Goal: Transaction & Acquisition: Download file/media

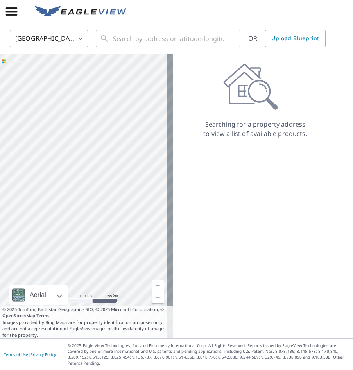
click at [8, 11] on icon "button" at bounding box center [12, 12] width 14 height 14
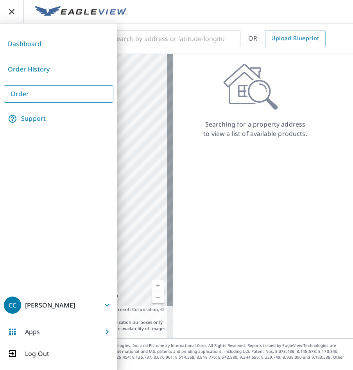
click at [25, 47] on link "Dashboard" at bounding box center [58, 43] width 109 height 19
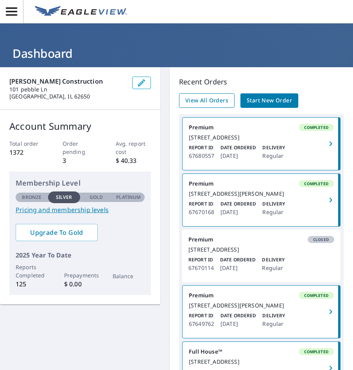
click at [199, 100] on span "View All Orders" at bounding box center [206, 101] width 43 height 10
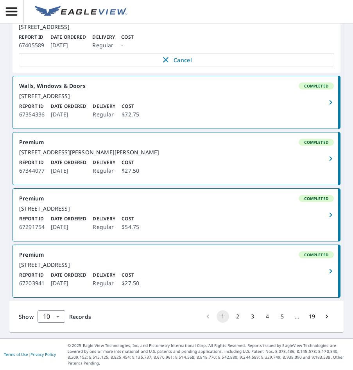
scroll to position [551, 0]
click at [235, 316] on button "2" at bounding box center [238, 317] width 13 height 13
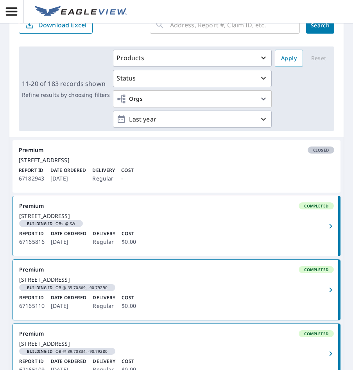
scroll to position [78, 0]
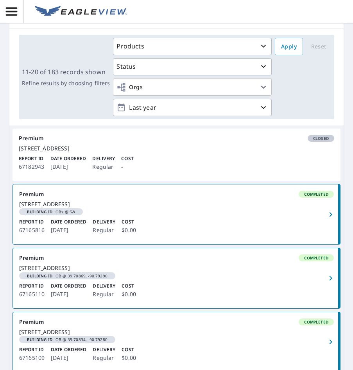
click at [323, 283] on span "button" at bounding box center [330, 278] width 15 height 9
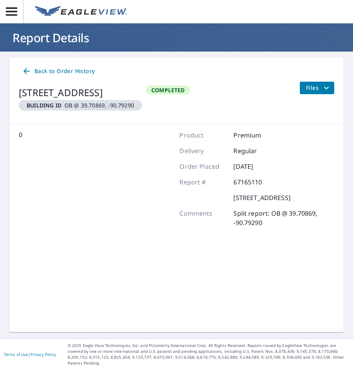
scroll to position [16, 0]
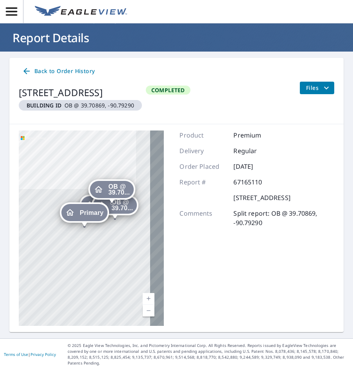
click at [324, 87] on icon "filesDropdownBtn-67165110" at bounding box center [326, 87] width 5 height 3
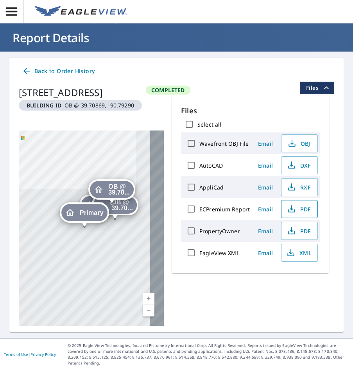
click at [304, 208] on span "PDF" at bounding box center [298, 209] width 25 height 9
click at [92, 216] on div "Primary" at bounding box center [84, 212] width 46 height 17
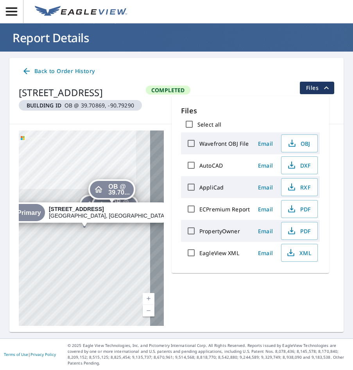
click at [45, 219] on div "Primary" at bounding box center [22, 212] width 46 height 17
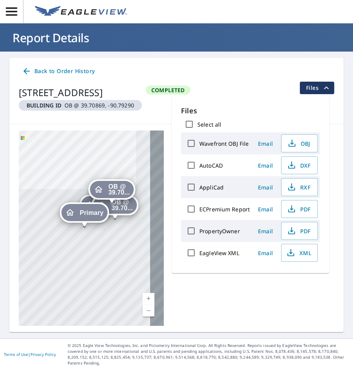
click at [116, 218] on div "Dropped pin, building OB @ 39.70834, -90.79280, Residential property, 39328 Cou…" at bounding box center [115, 215] width 10 height 8
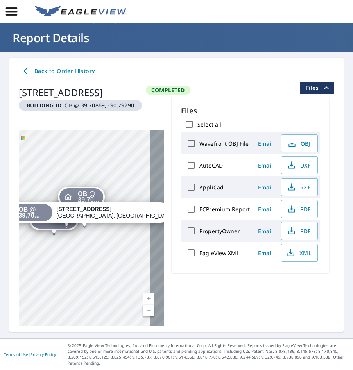
click at [56, 228] on div "Primary" at bounding box center [54, 220] width 46 height 17
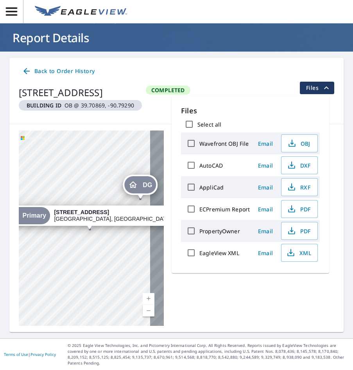
drag, startPoint x: 87, startPoint y: 182, endPoint x: 139, endPoint y: 329, distance: 156.0
click at [139, 330] on div "DG 39328 County Highway 2 Griggsville, IL 62340 OB @ 39.70... 39328 County High…" at bounding box center [176, 228] width 334 height 208
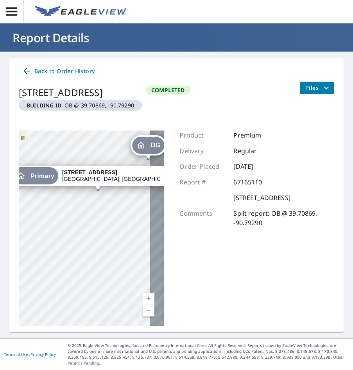
click at [188, 228] on p "Comments" at bounding box center [203, 218] width 47 height 19
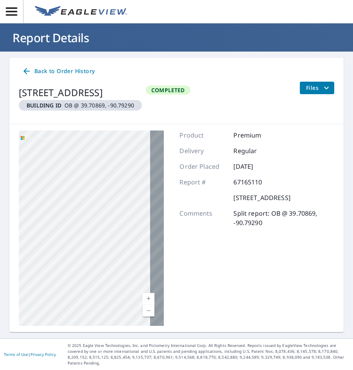
click at [136, 234] on div "DG 39328 County Highway 2 Griggsville, IL 62340 OB @ 39.70... 39328 County High…" at bounding box center [91, 229] width 145 height 196
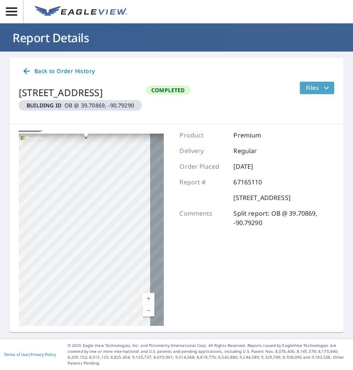
click at [324, 87] on icon "filesDropdownBtn-67165110" at bounding box center [326, 87] width 9 height 9
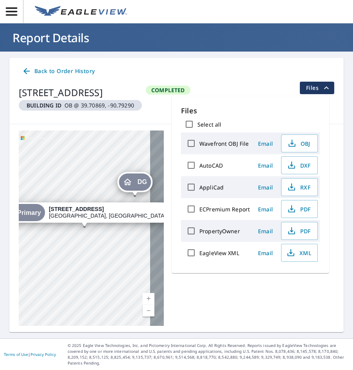
click at [286, 131] on div "Select all" at bounding box center [250, 124] width 139 height 16
click at [104, 90] on div "[STREET_ADDRESS]" at bounding box center [80, 93] width 123 height 14
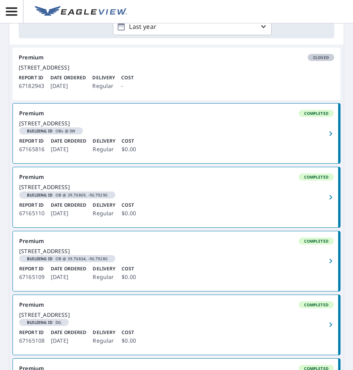
scroll to position [172, 0]
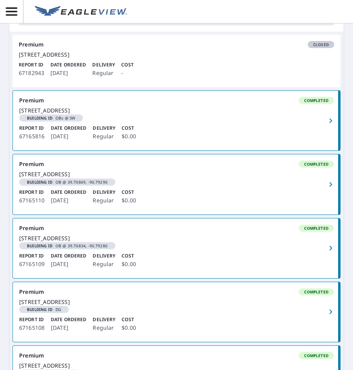
click at [323, 278] on button "button" at bounding box center [331, 249] width 17 height 60
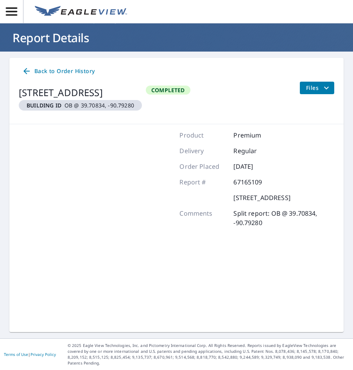
scroll to position [16, 0]
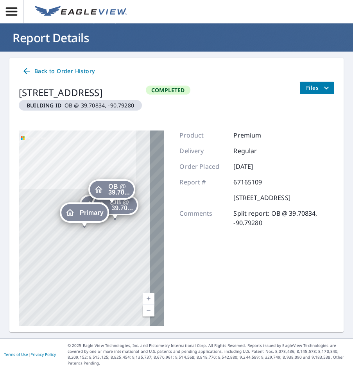
click at [325, 88] on button "Files" at bounding box center [317, 88] width 35 height 13
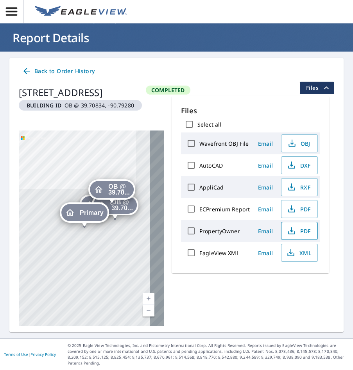
click at [305, 231] on span "PDF" at bounding box center [298, 230] width 25 height 9
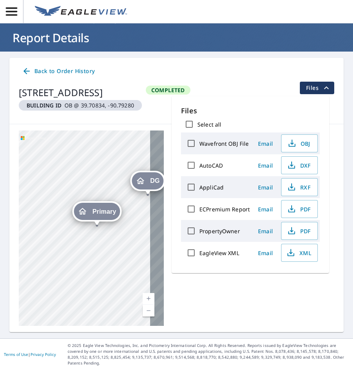
drag, startPoint x: 124, startPoint y: 224, endPoint x: 94, endPoint y: 254, distance: 42.3
click at [96, 256] on div "DG 39328 County Highway 2 Griggsville, IL 62340 OB @ 39.70... 39328 County High…" at bounding box center [91, 229] width 145 height 196
click at [98, 211] on span "Primary" at bounding box center [104, 214] width 24 height 6
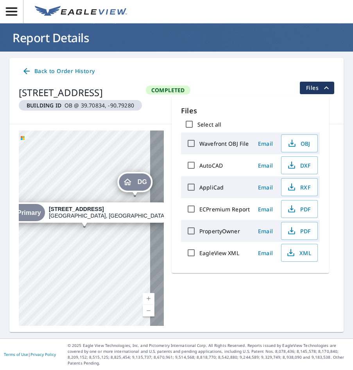
click at [95, 266] on div "DG 39328 County Highway 2 Griggsville, IL 62340 OB @ 39.70... 39328 County High…" at bounding box center [91, 229] width 145 height 196
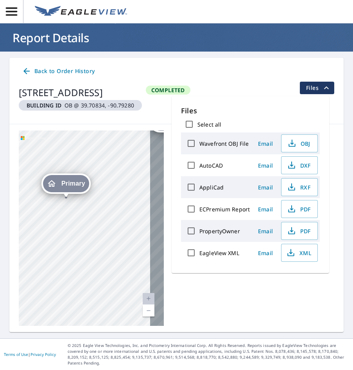
click at [20, 74] on link "Back to Order History" at bounding box center [58, 71] width 79 height 14
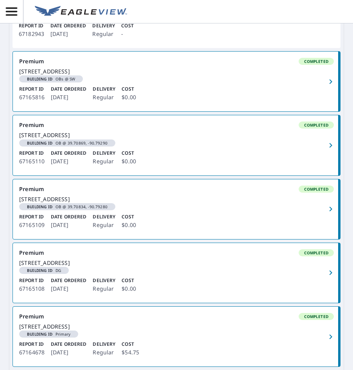
scroll to position [250, 0]
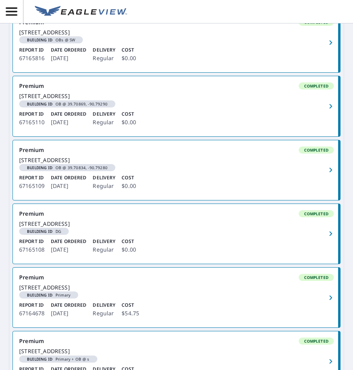
click at [165, 228] on div "[STREET_ADDRESS]" at bounding box center [176, 224] width 315 height 7
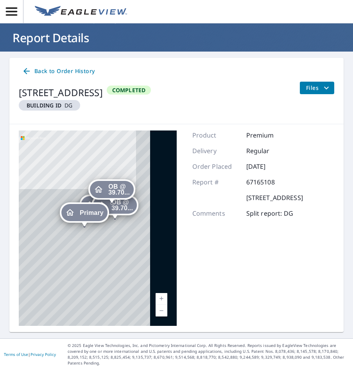
scroll to position [16, 0]
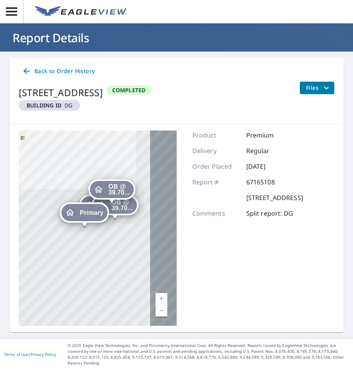
click at [325, 88] on icon "filesDropdownBtn-67165108" at bounding box center [326, 87] width 9 height 9
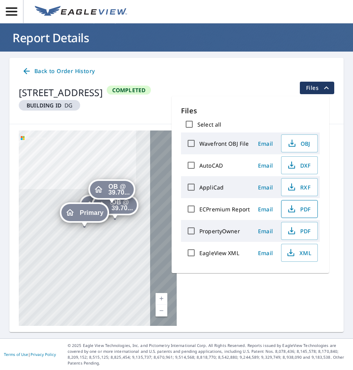
click at [304, 210] on span "PDF" at bounding box center [298, 209] width 25 height 9
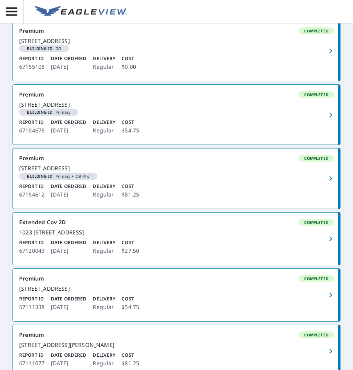
scroll to position [446, 0]
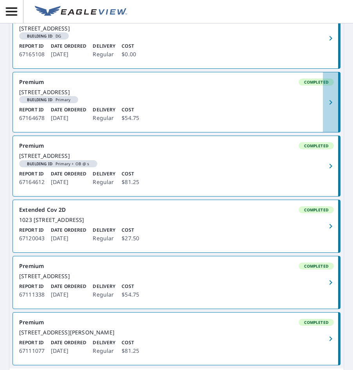
click at [329, 132] on button "button" at bounding box center [331, 102] width 17 height 60
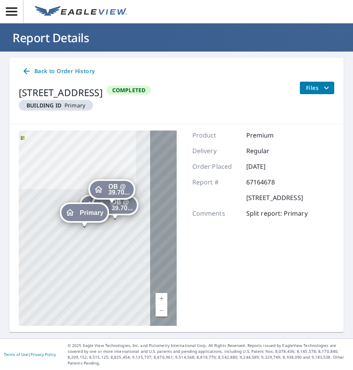
click at [323, 77] on div "Back to Order History" at bounding box center [177, 71] width 316 height 14
click at [321, 93] on button "Files" at bounding box center [317, 88] width 35 height 13
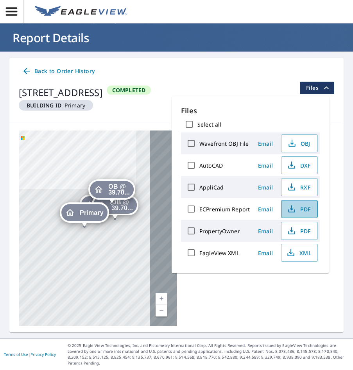
click at [311, 212] on span "PDF" at bounding box center [298, 209] width 25 height 9
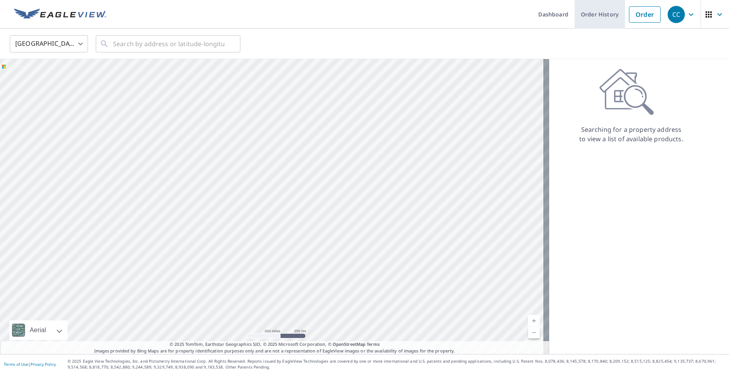
click at [604, 18] on link "Order History" at bounding box center [600, 14] width 50 height 29
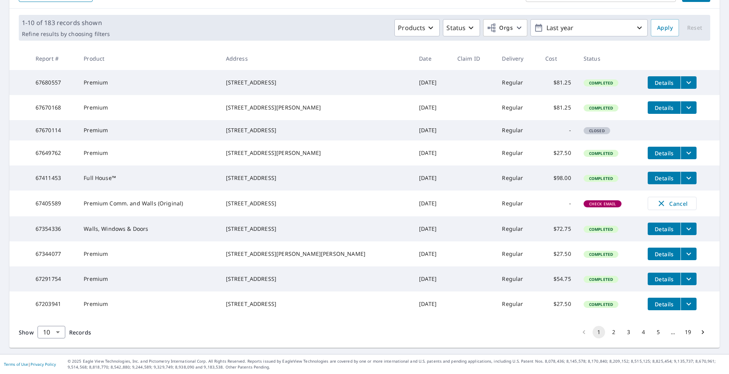
scroll to position [138, 0]
click at [608, 332] on button "2" at bounding box center [614, 332] width 13 height 13
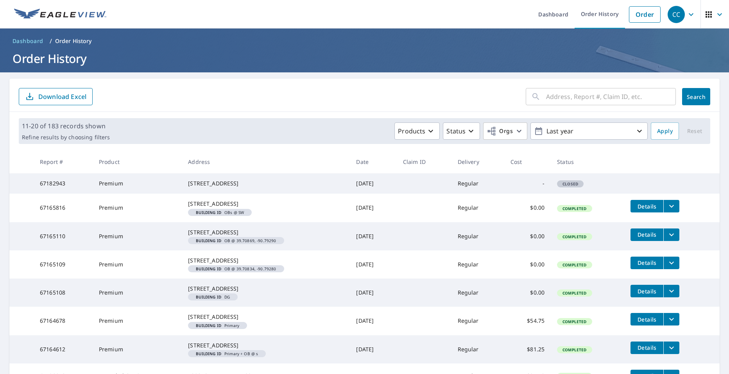
click at [667, 211] on icon "filesDropdownBtn-67165816" at bounding box center [671, 205] width 9 height 9
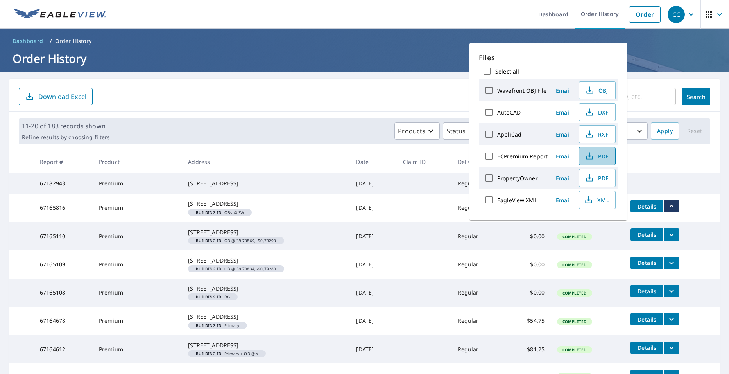
click at [606, 154] on span "PDF" at bounding box center [596, 155] width 25 height 9
click at [499, 247] on td "Regular" at bounding box center [478, 236] width 53 height 28
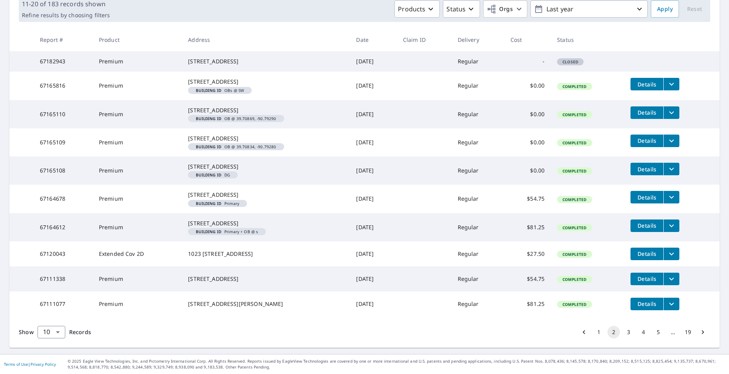
scroll to position [156, 0]
click at [669, 79] on icon "filesDropdownBtn-67165816" at bounding box center [671, 83] width 9 height 9
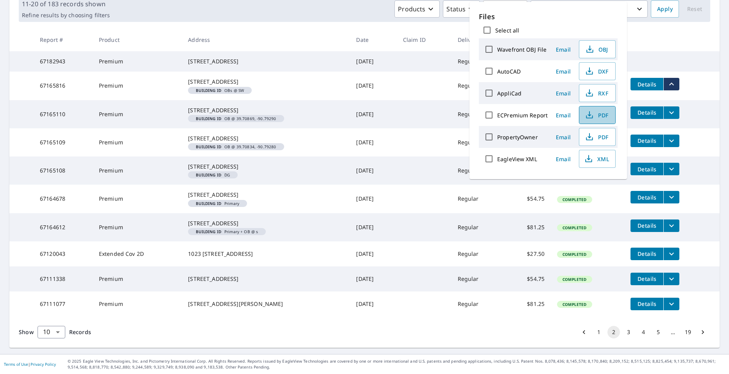
click at [604, 117] on span "PDF" at bounding box center [596, 114] width 25 height 9
click at [671, 230] on icon "filesDropdownBtn-67164612" at bounding box center [671, 225] width 9 height 9
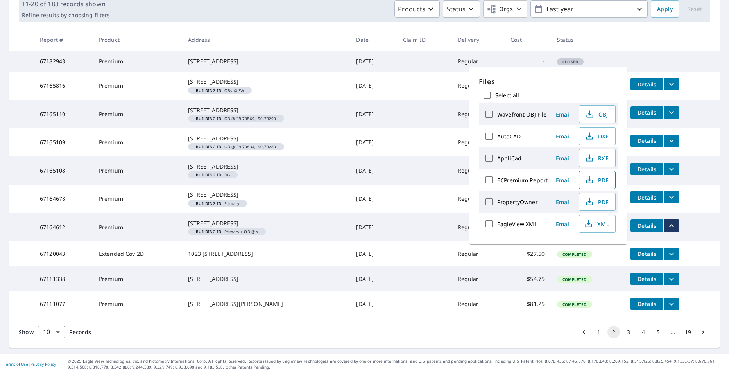
click at [603, 180] on span "PDF" at bounding box center [596, 179] width 25 height 9
